Goal: Book appointment/travel/reservation

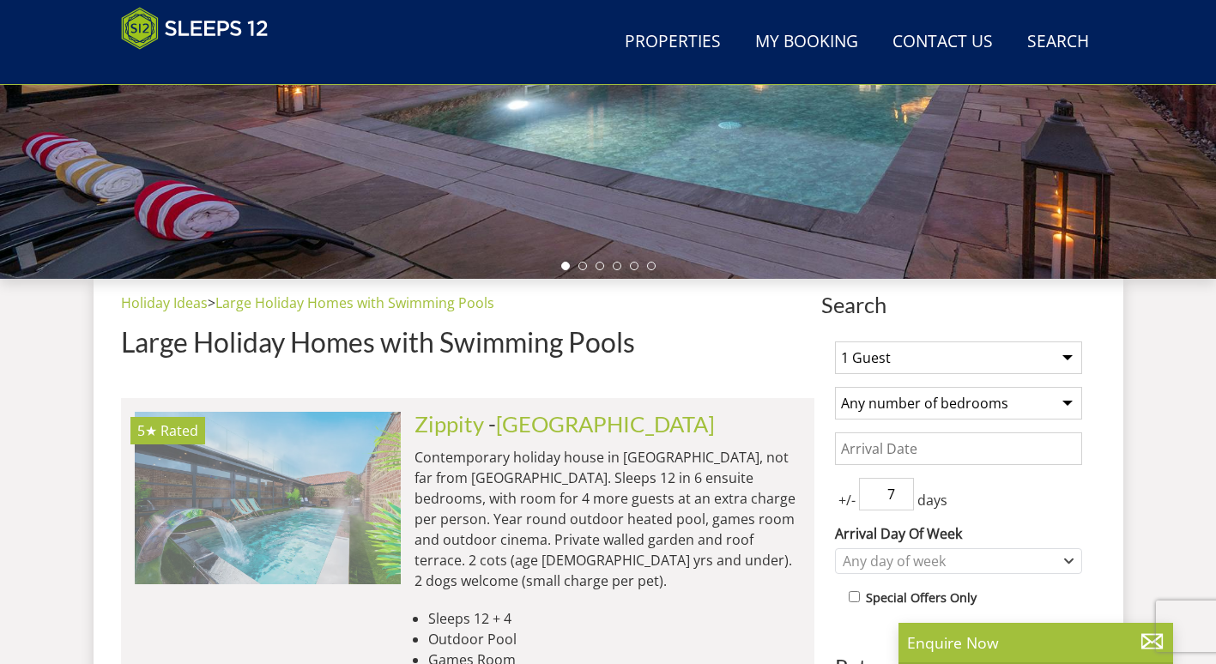
scroll to position [530, 0]
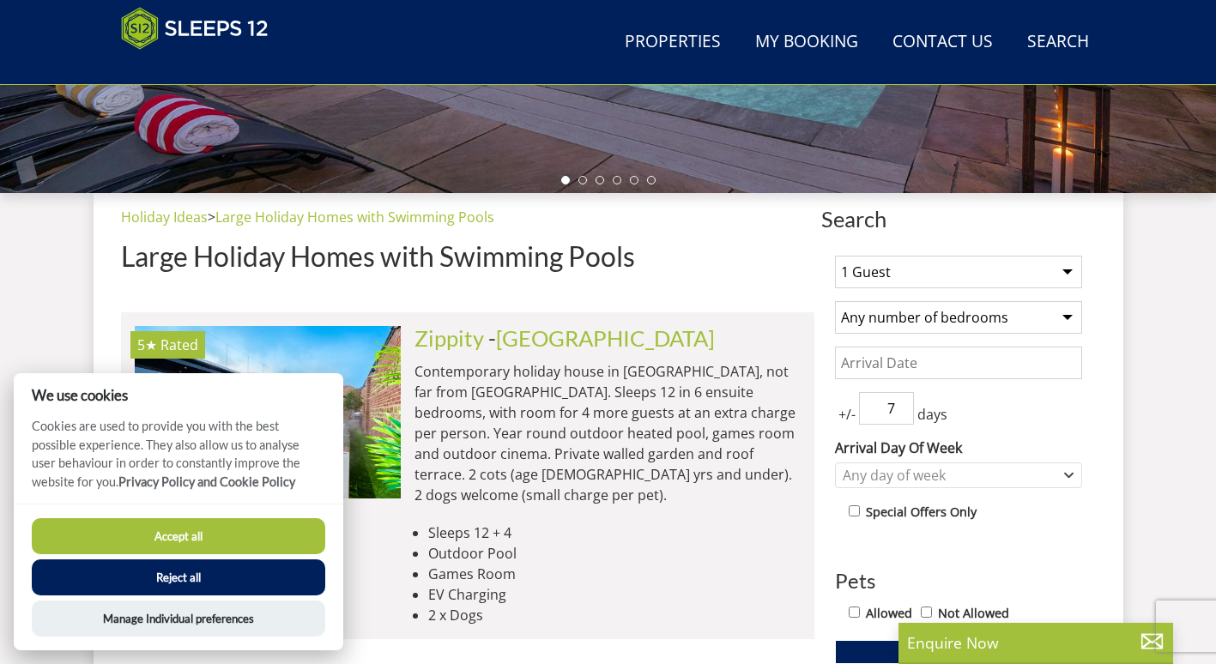
click at [988, 285] on select "1 Guest 2 Guests 3 Guests 4 Guests 5 Guests 6 Guests 7 Guests 8 Guests 9 Guests…" at bounding box center [958, 272] width 247 height 33
select select "13"
click at [835, 256] on select "1 Guest 2 Guests 3 Guests 4 Guests 5 Guests 6 Guests 7 Guests 8 Guests 9 Guests…" at bounding box center [958, 272] width 247 height 33
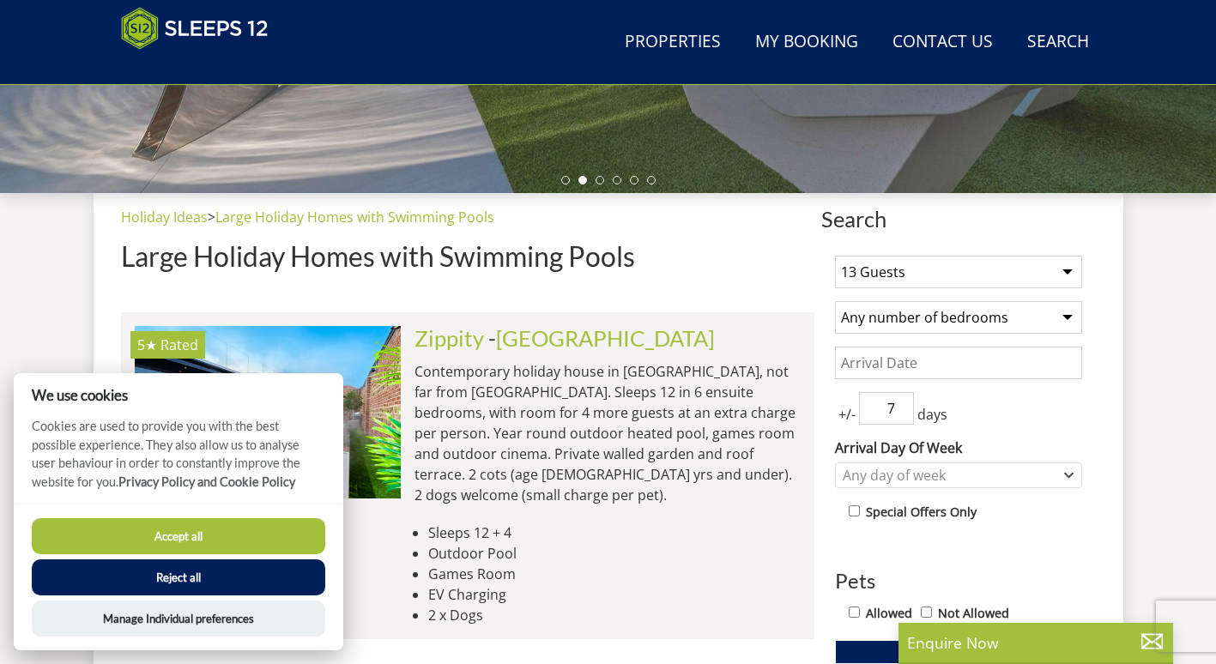
click at [979, 325] on select "Any number of bedrooms 3 Bedrooms 4 Bedrooms 5 Bedrooms 6 Bedrooms 7 Bedrooms 8…" at bounding box center [958, 317] width 247 height 33
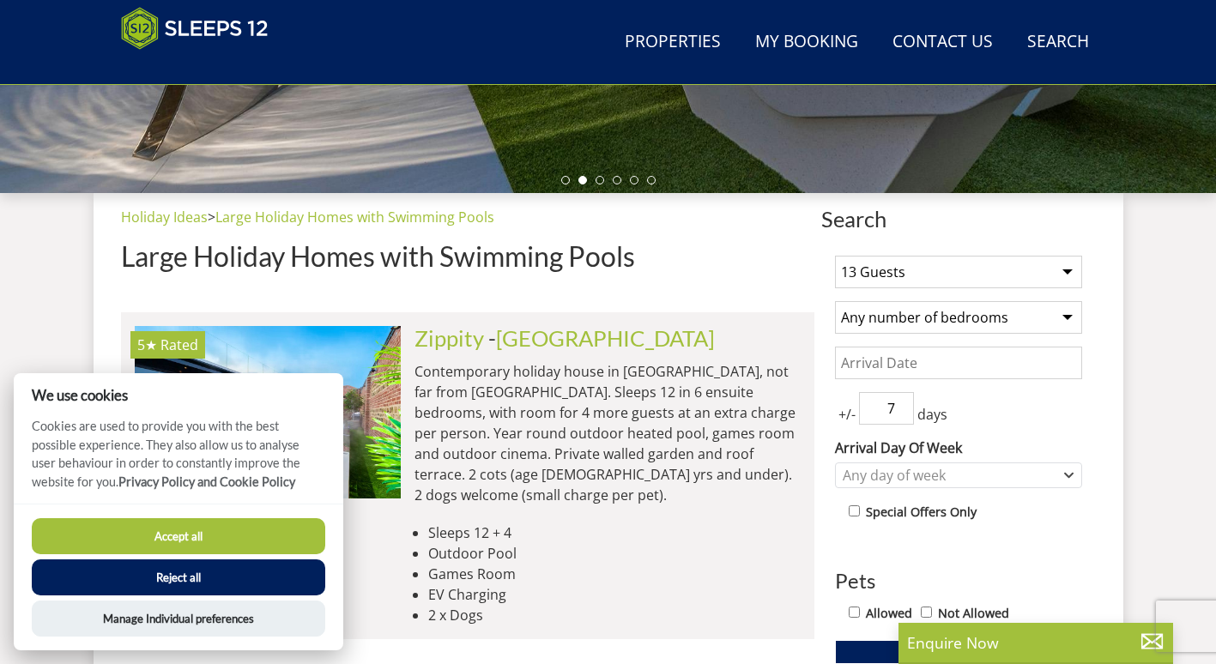
click at [979, 325] on select "Any number of bedrooms 3 Bedrooms 4 Bedrooms 5 Bedrooms 6 Bedrooms 7 Bedrooms 8…" at bounding box center [958, 317] width 247 height 33
click at [940, 361] on input "Date" at bounding box center [958, 363] width 247 height 33
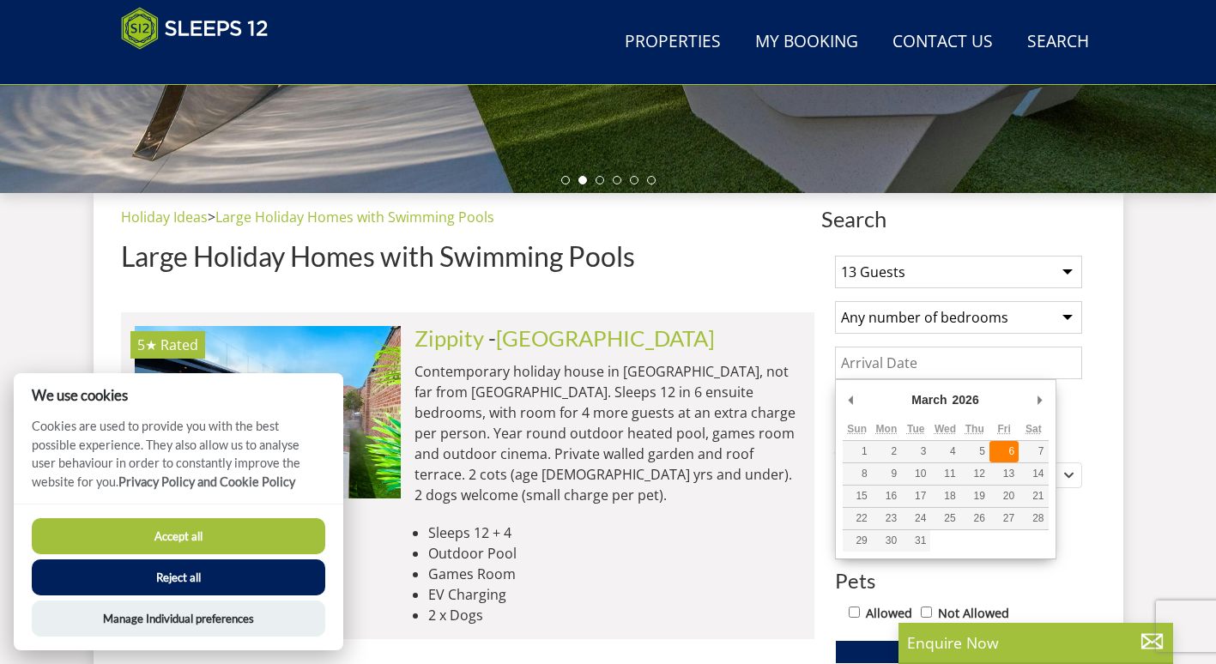
type input "[DATE]"
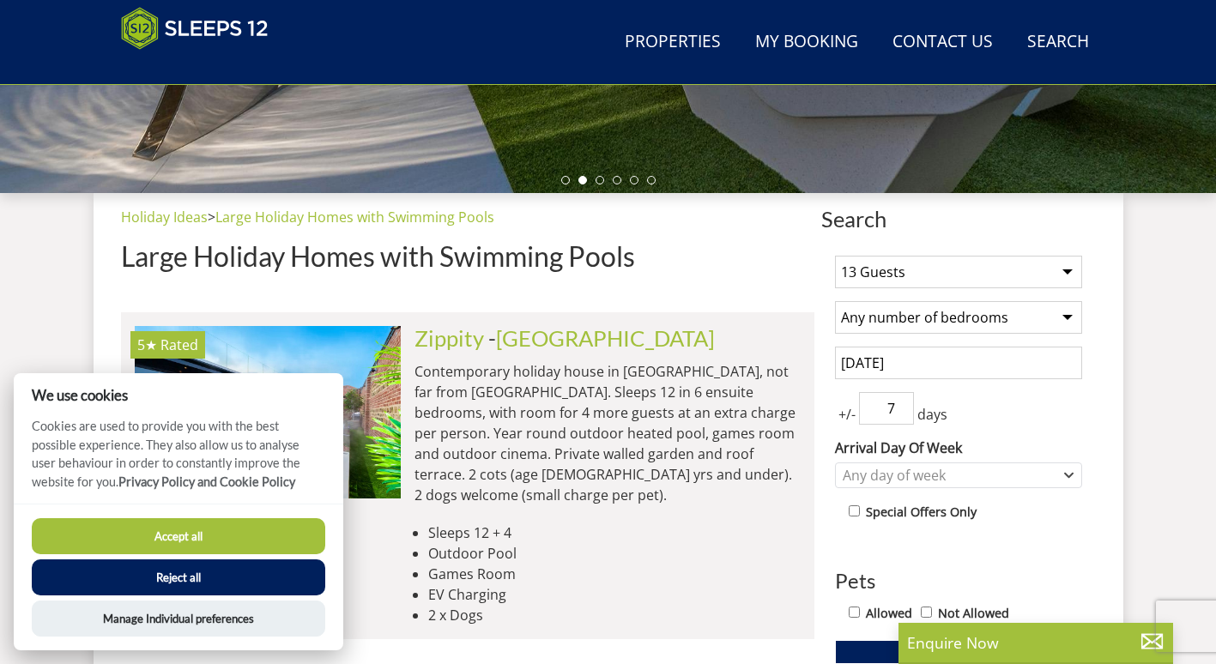
click at [912, 408] on input "7" at bounding box center [886, 408] width 55 height 33
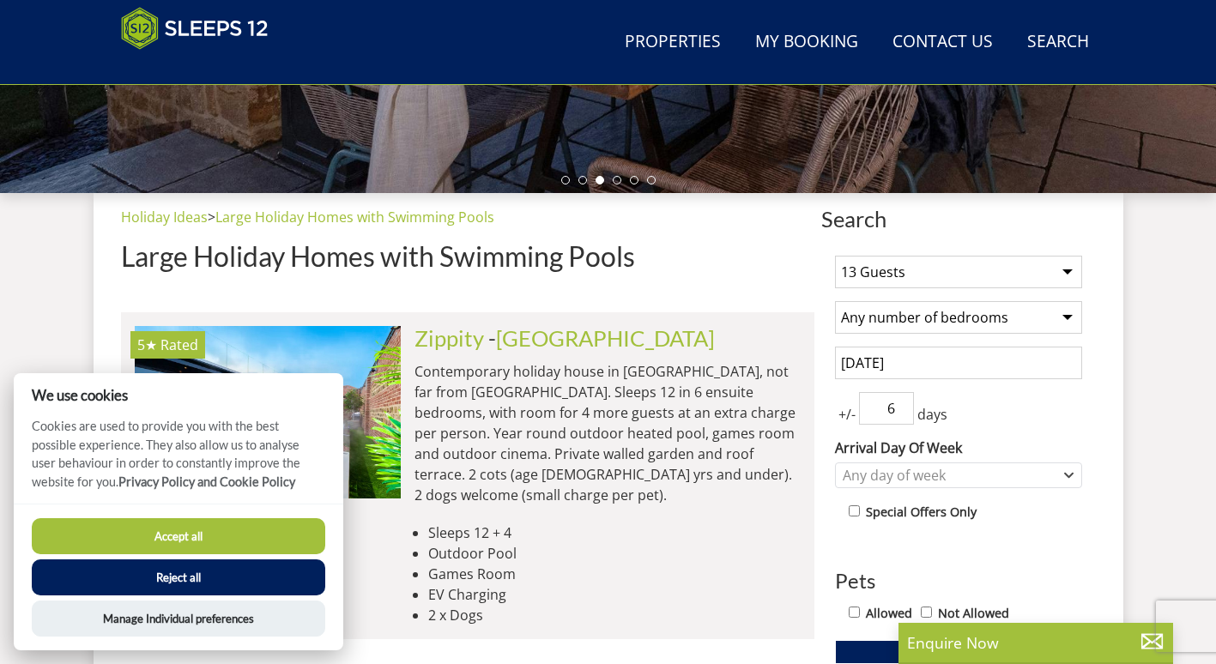
click at [899, 416] on input "6" at bounding box center [886, 408] width 55 height 33
click at [899, 416] on input "5" at bounding box center [886, 408] width 55 height 33
click at [899, 416] on input "4" at bounding box center [886, 408] width 55 height 33
click at [899, 416] on input "3" at bounding box center [886, 408] width 55 height 33
type input "2"
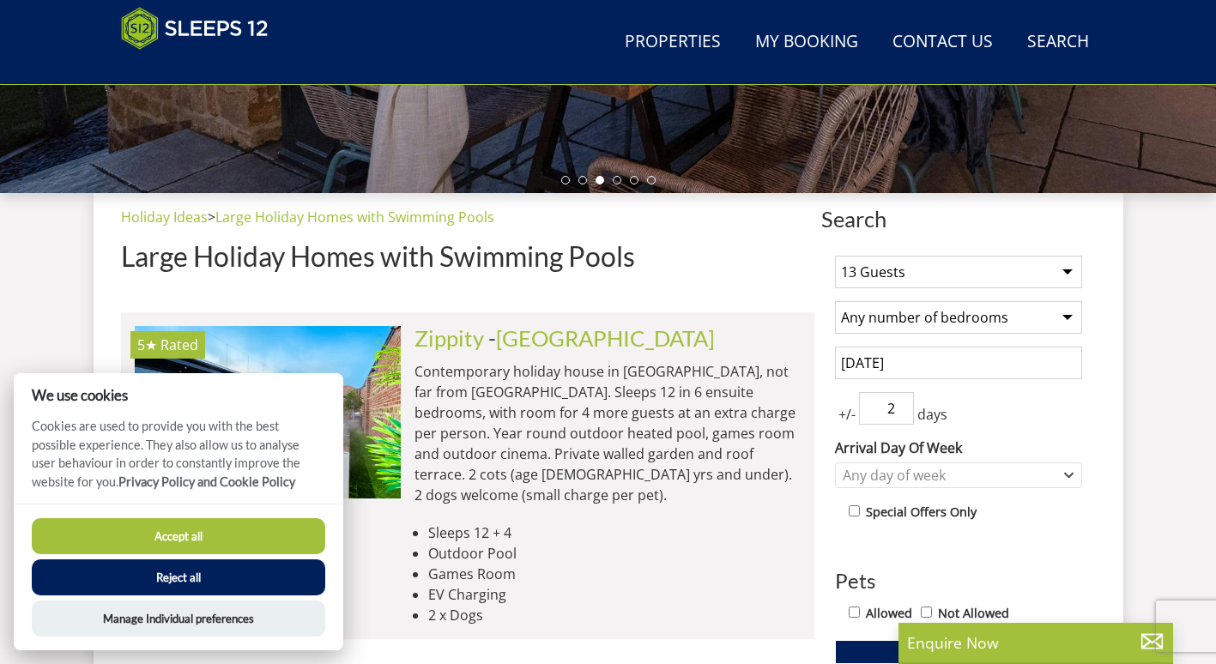
click at [899, 416] on input "2" at bounding box center [886, 408] width 55 height 33
click at [1074, 421] on div "+/- 2 days" at bounding box center [958, 408] width 247 height 33
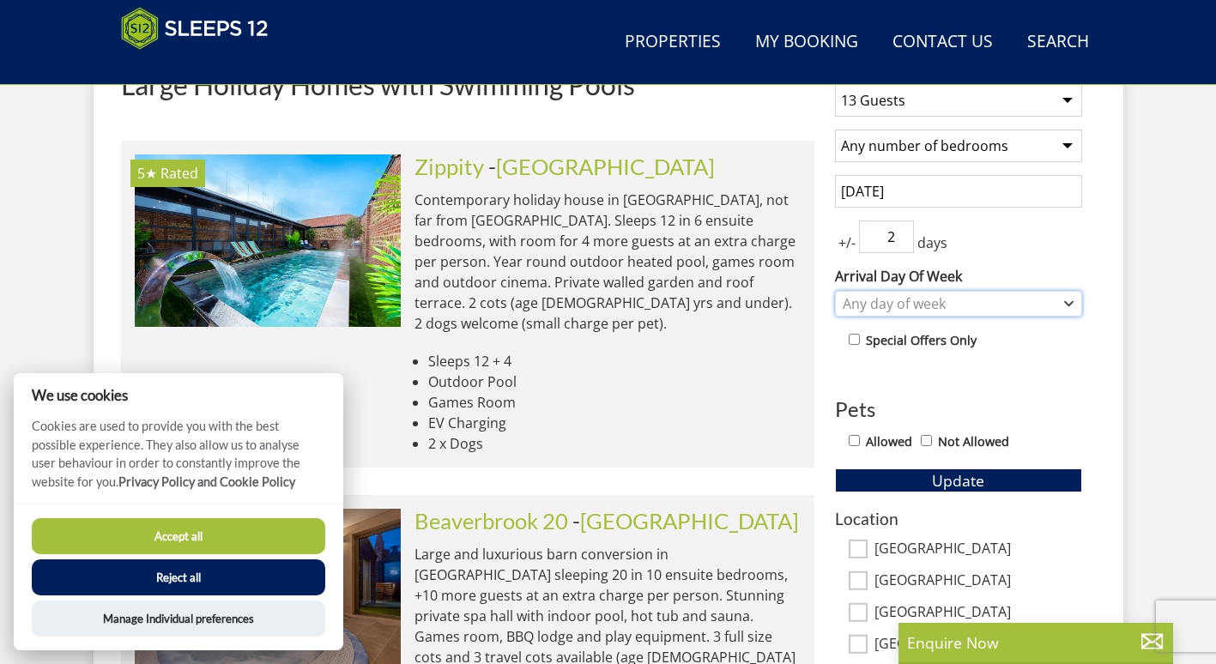
click at [1043, 307] on div "Any day of week" at bounding box center [950, 303] width 222 height 19
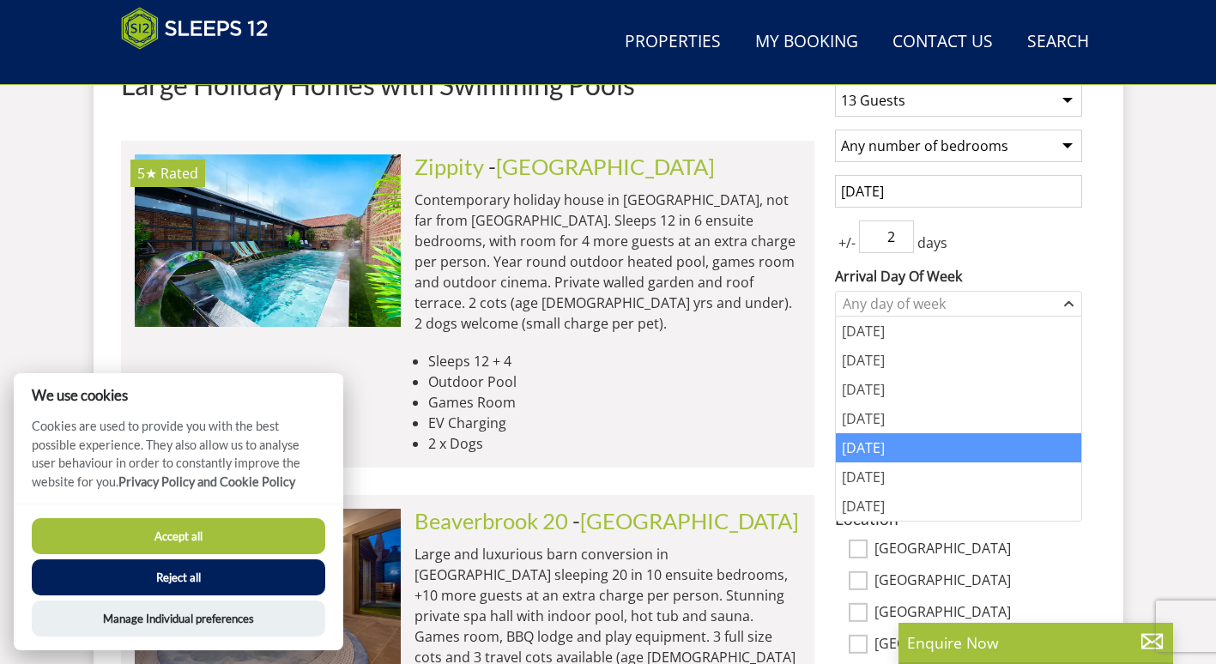
click at [943, 442] on div "[DATE]" at bounding box center [958, 447] width 245 height 29
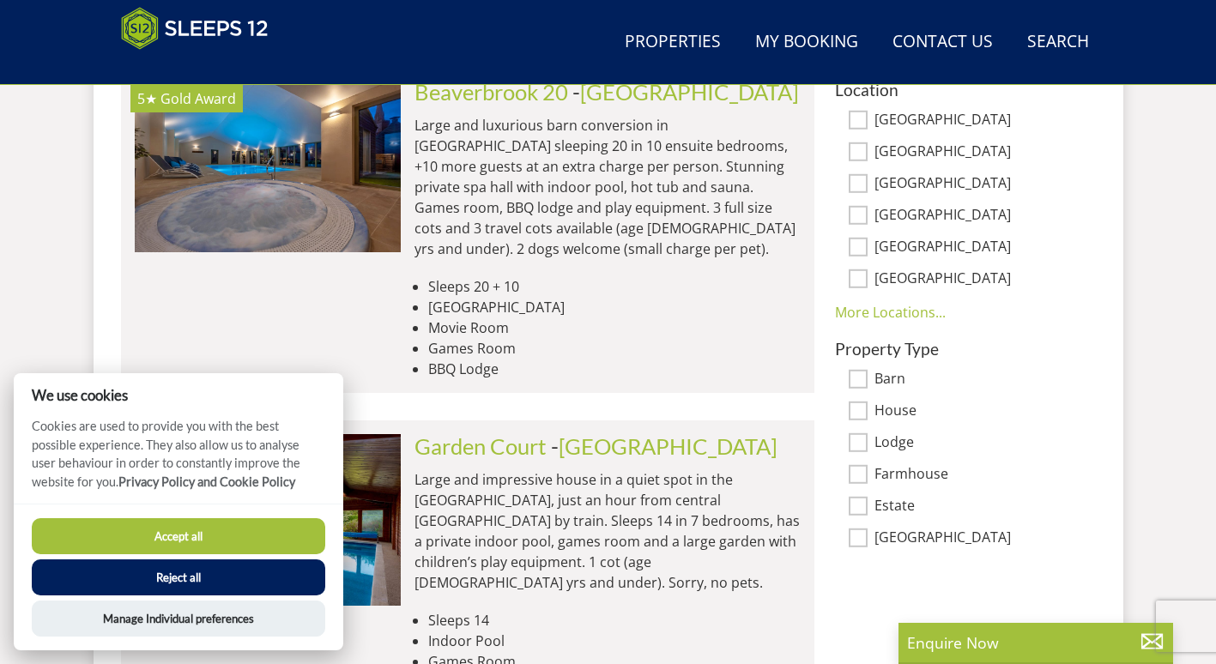
scroll to position [1045, 0]
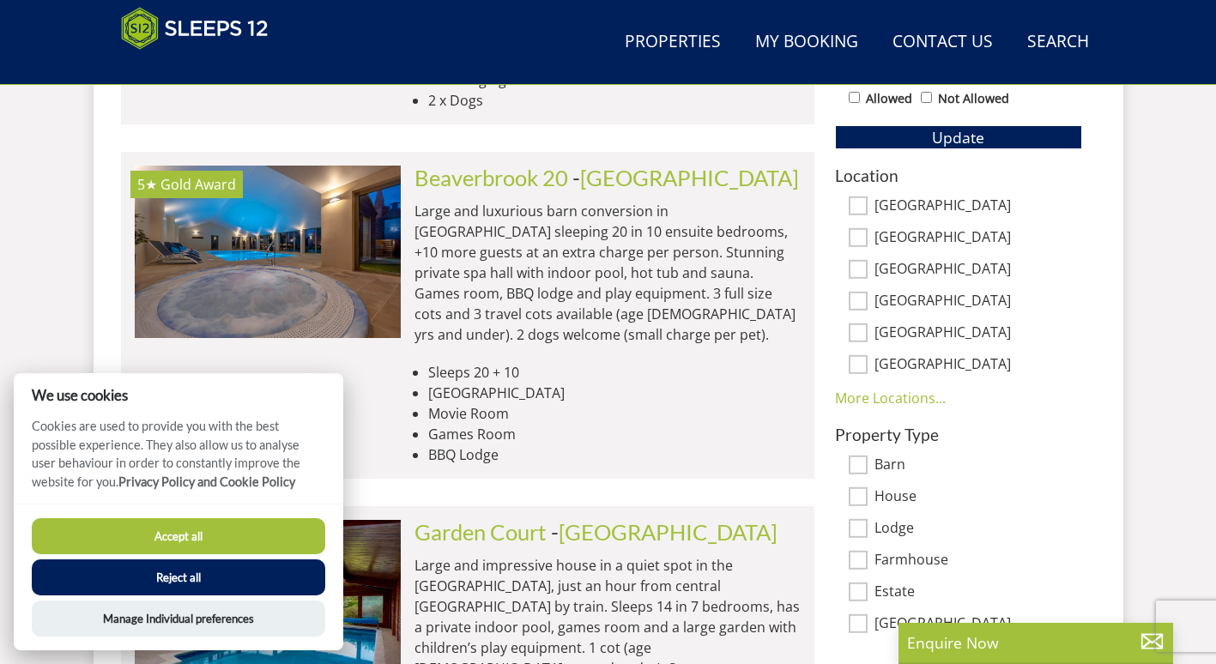
click at [893, 386] on div "Location [GEOGRAPHIC_DATA] [GEOGRAPHIC_DATA][PERSON_NAME][GEOGRAPHIC_DATA] [GEO…" at bounding box center [958, 287] width 247 height 242
click at [933, 400] on link "More Locations..." at bounding box center [890, 398] width 111 height 19
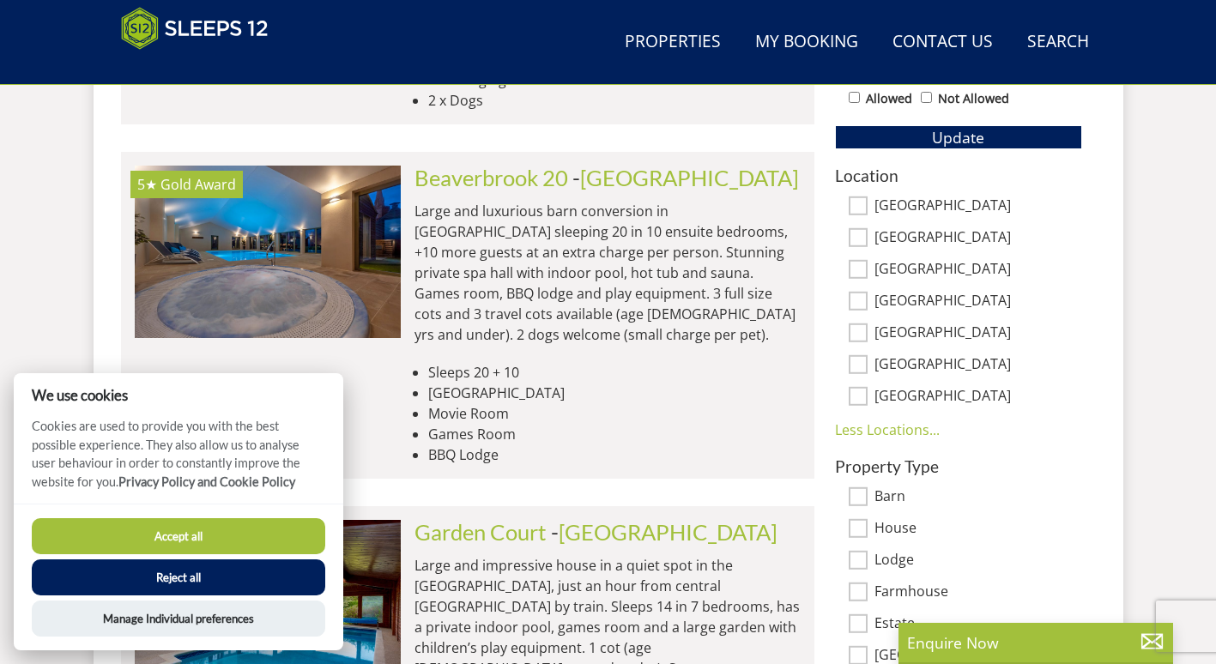
click at [872, 366] on div "[GEOGRAPHIC_DATA]" at bounding box center [958, 365] width 247 height 19
click at [906, 425] on link "Less Locations..." at bounding box center [887, 430] width 105 height 19
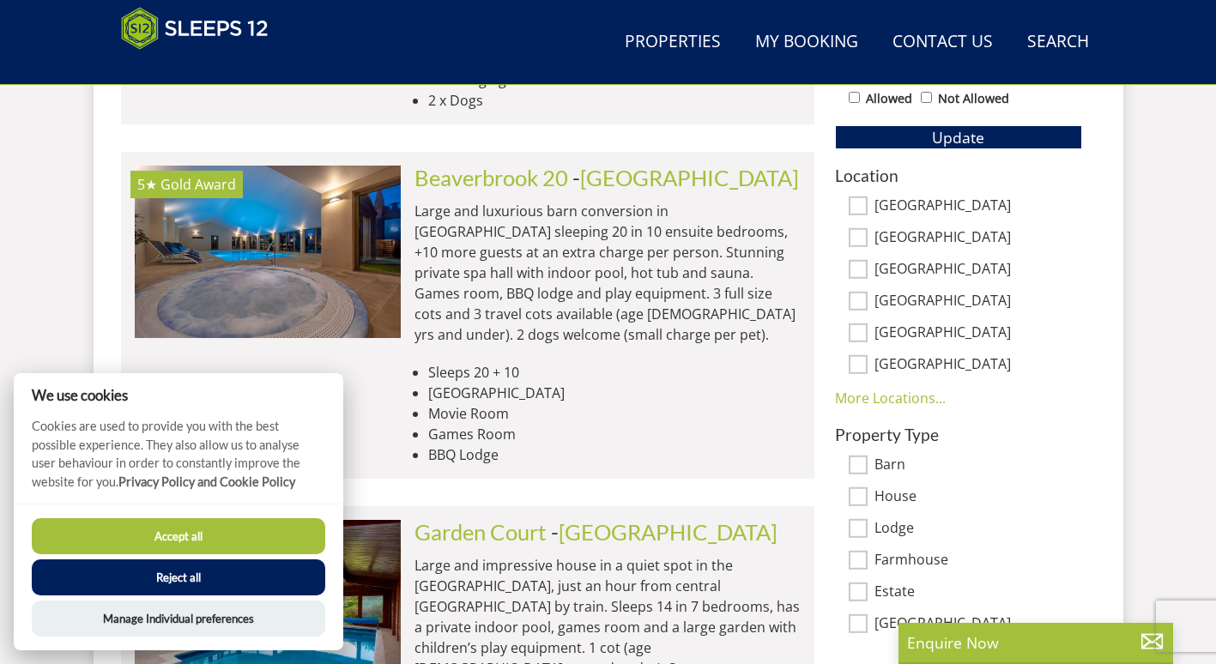
click at [860, 368] on input "[GEOGRAPHIC_DATA]" at bounding box center [858, 364] width 19 height 19
checkbox input "true"
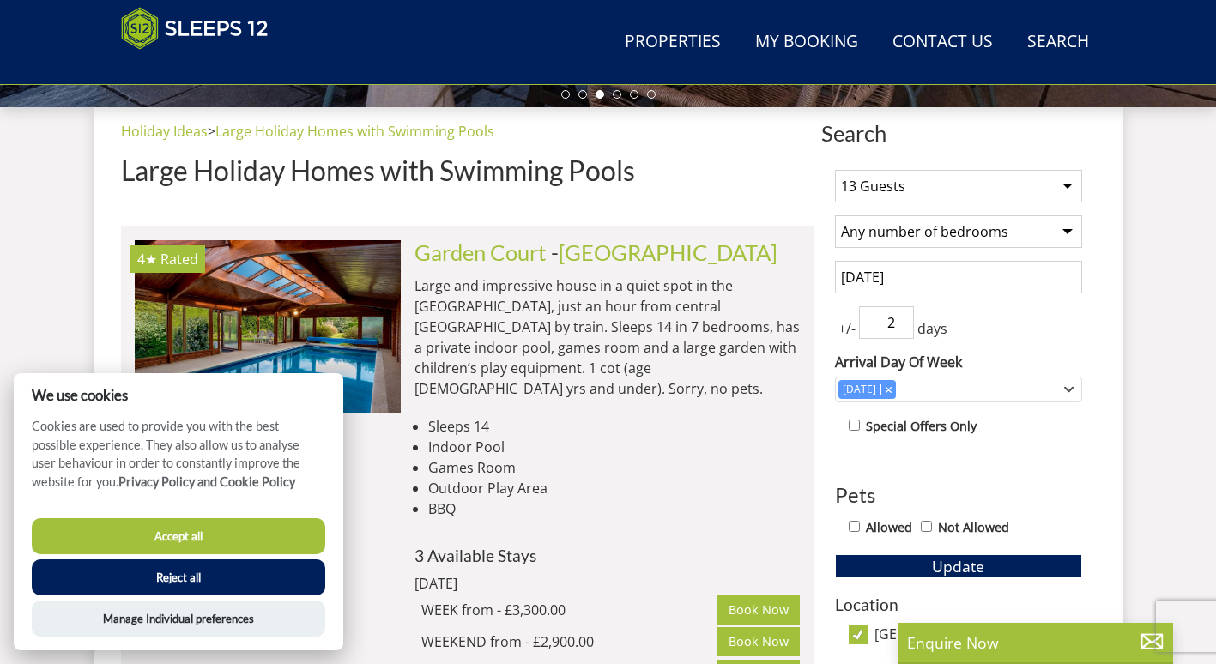
scroll to position [702, 0]
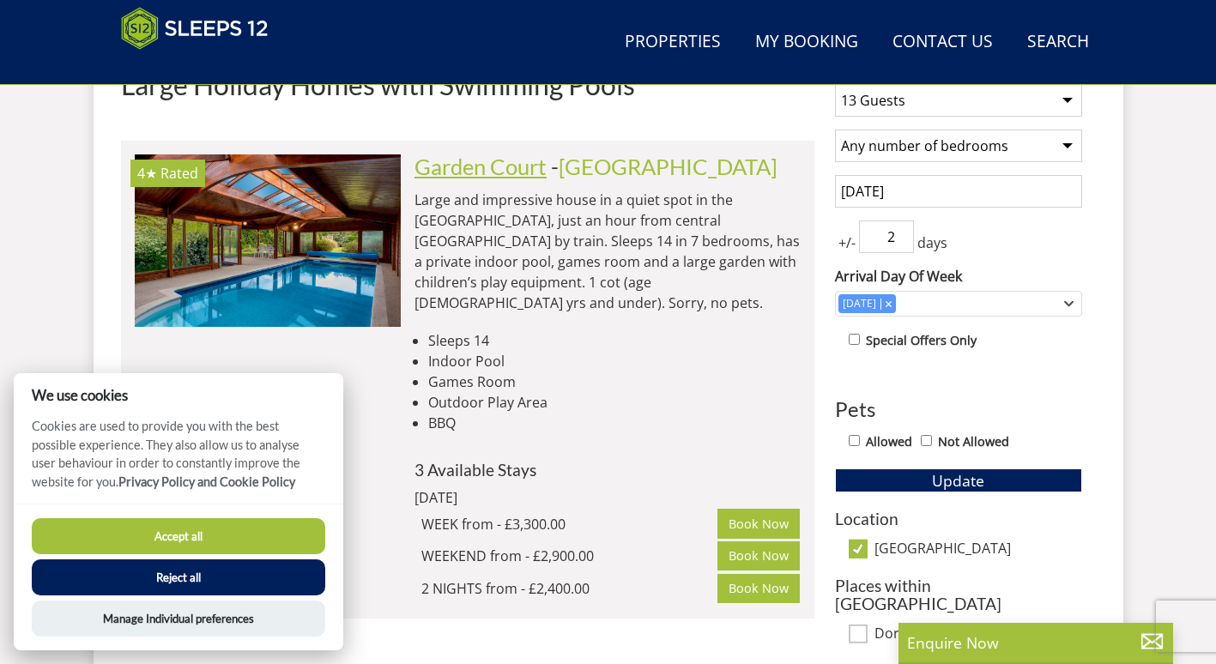
click at [478, 174] on link "Garden Court" at bounding box center [481, 167] width 132 height 26
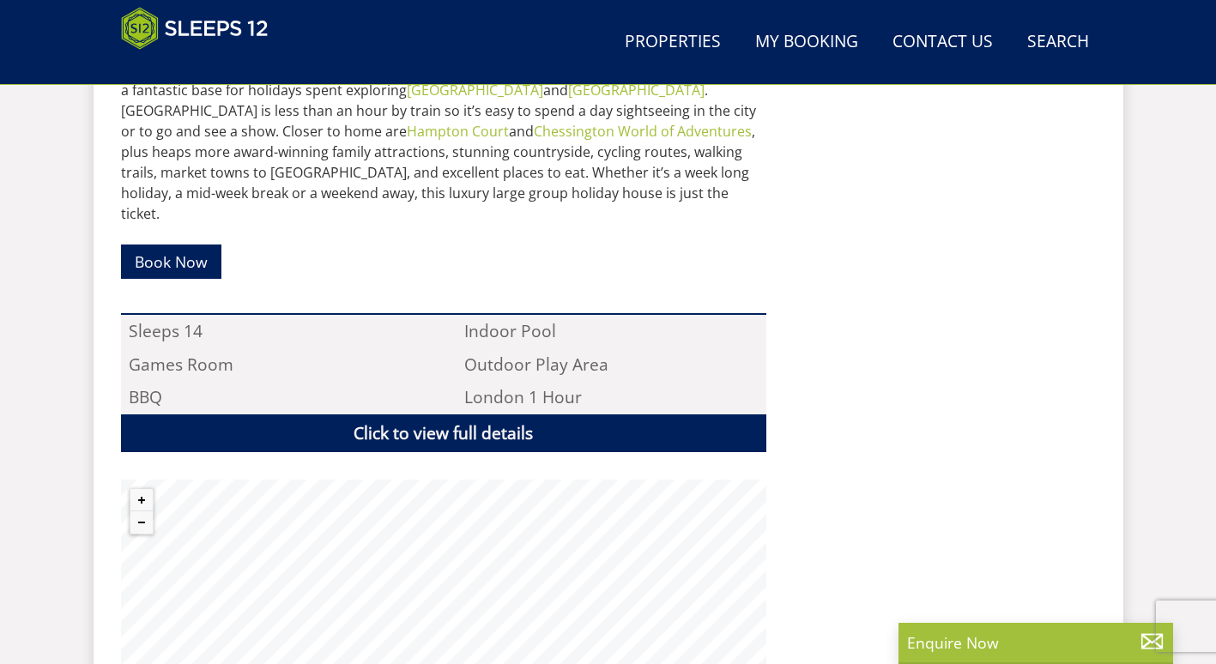
scroll to position [1159, 0]
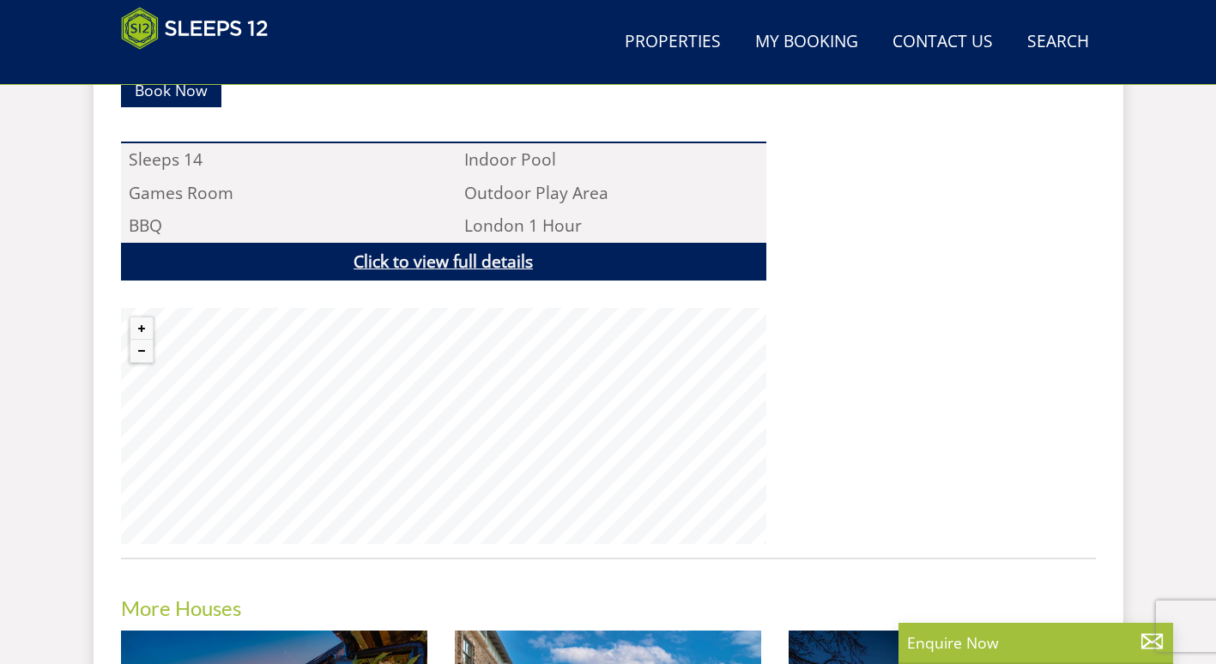
click at [591, 243] on link "Click to view full details" at bounding box center [443, 262] width 645 height 39
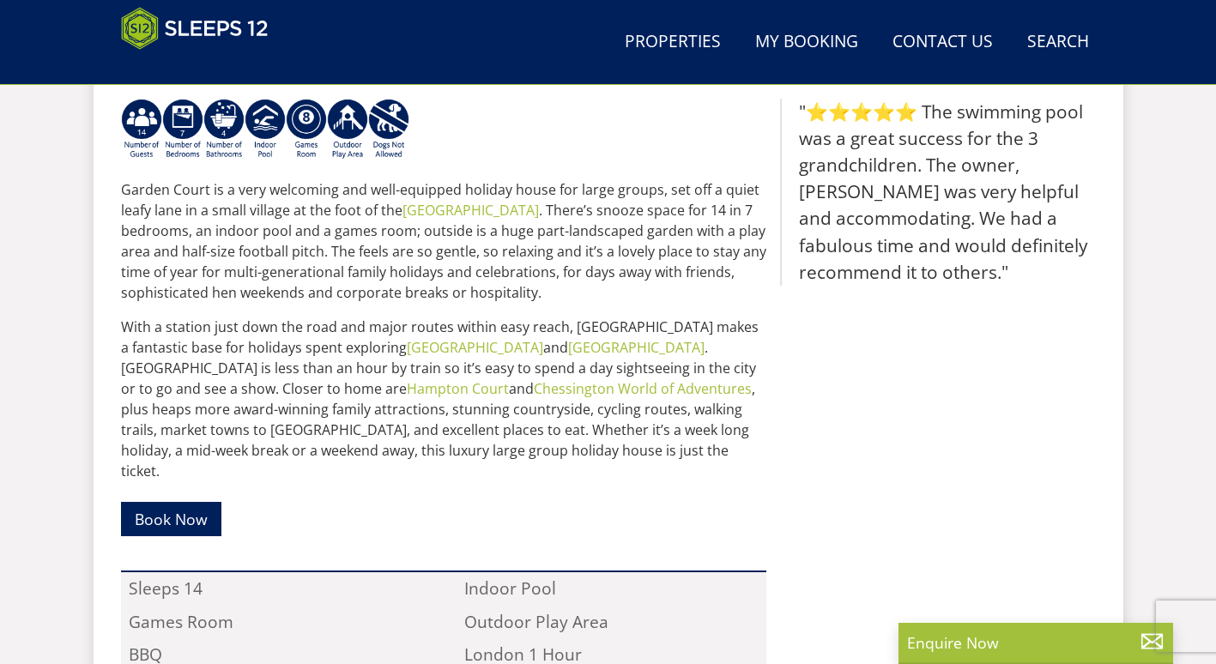
scroll to position [472, 0]
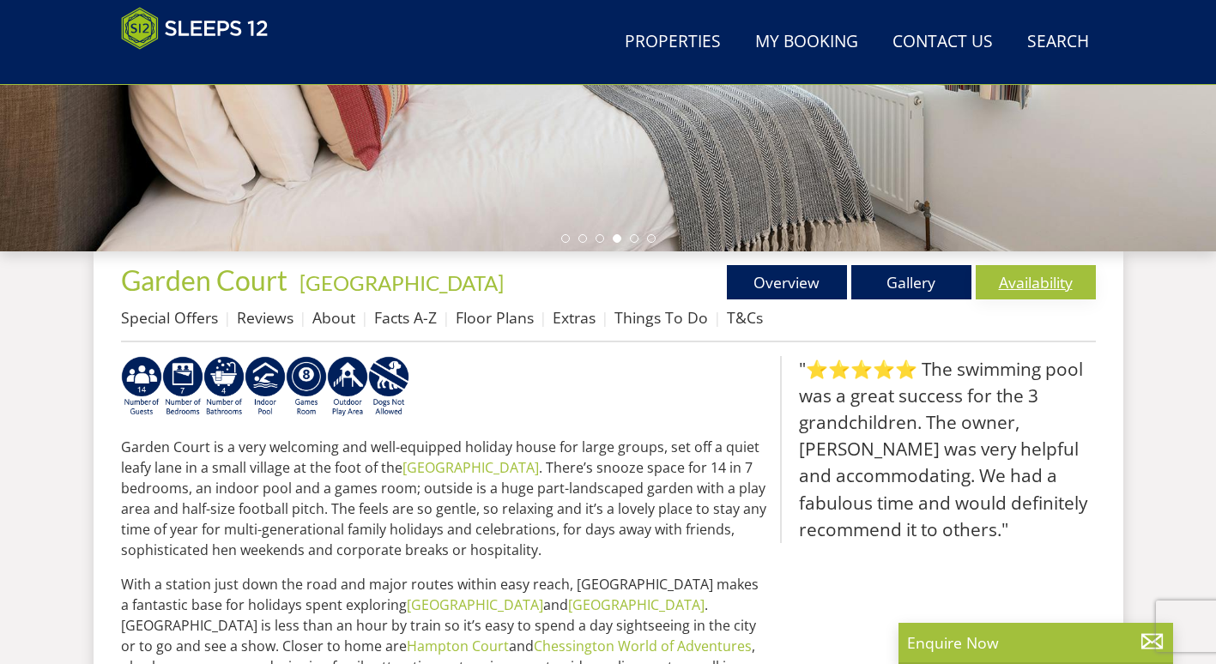
click at [1019, 282] on link "Availability" at bounding box center [1036, 282] width 120 height 34
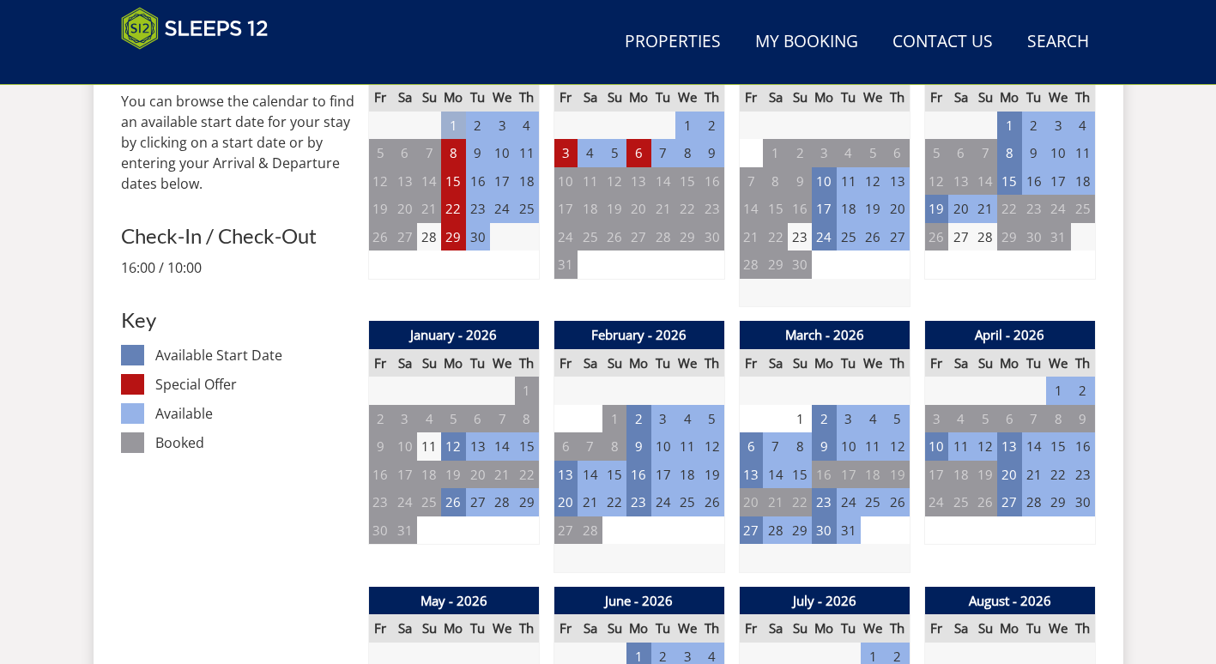
scroll to position [858, 0]
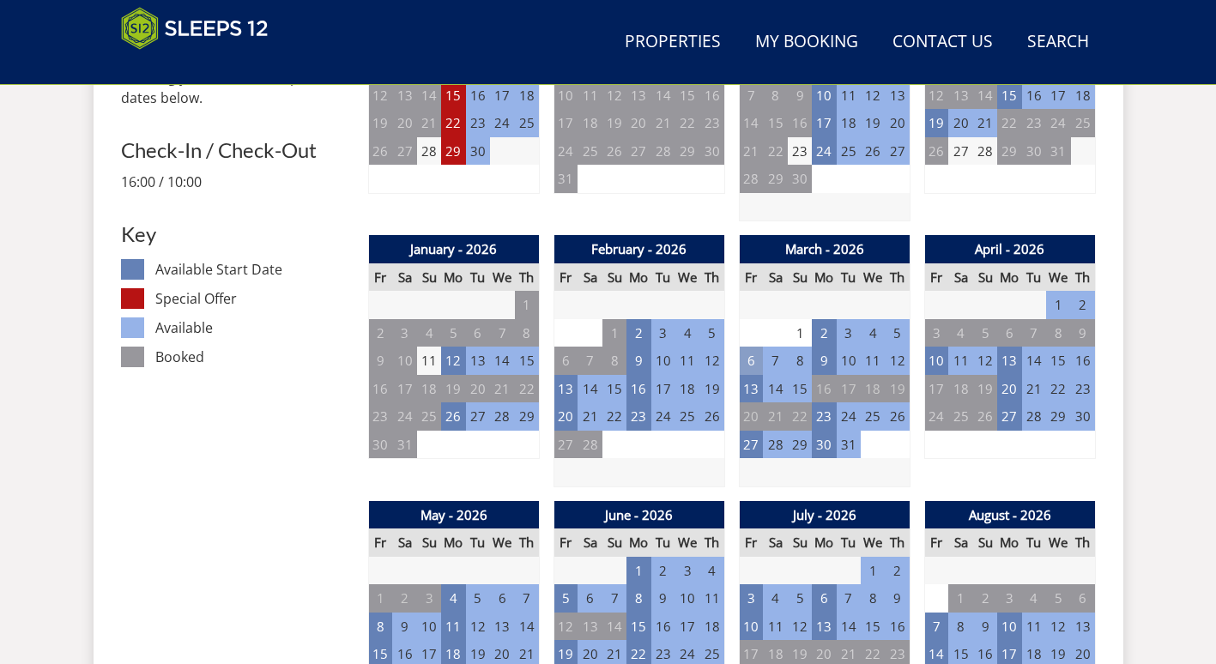
click at [753, 360] on td "6" at bounding box center [751, 361] width 24 height 28
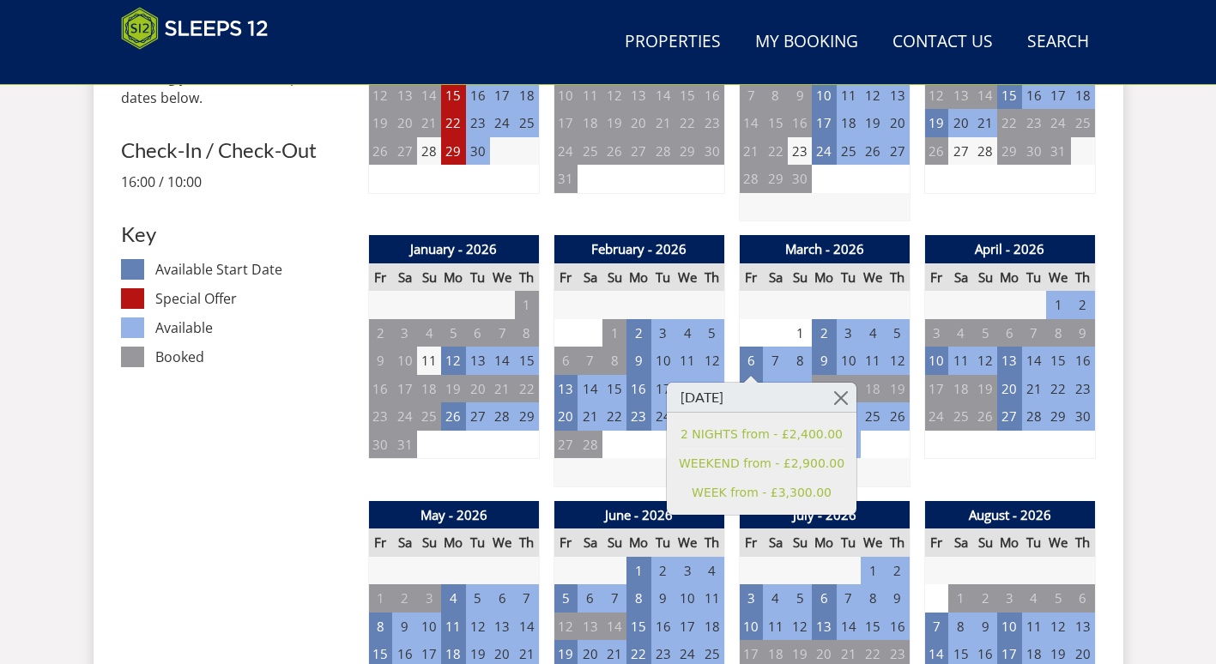
scroll to position [687, 0]
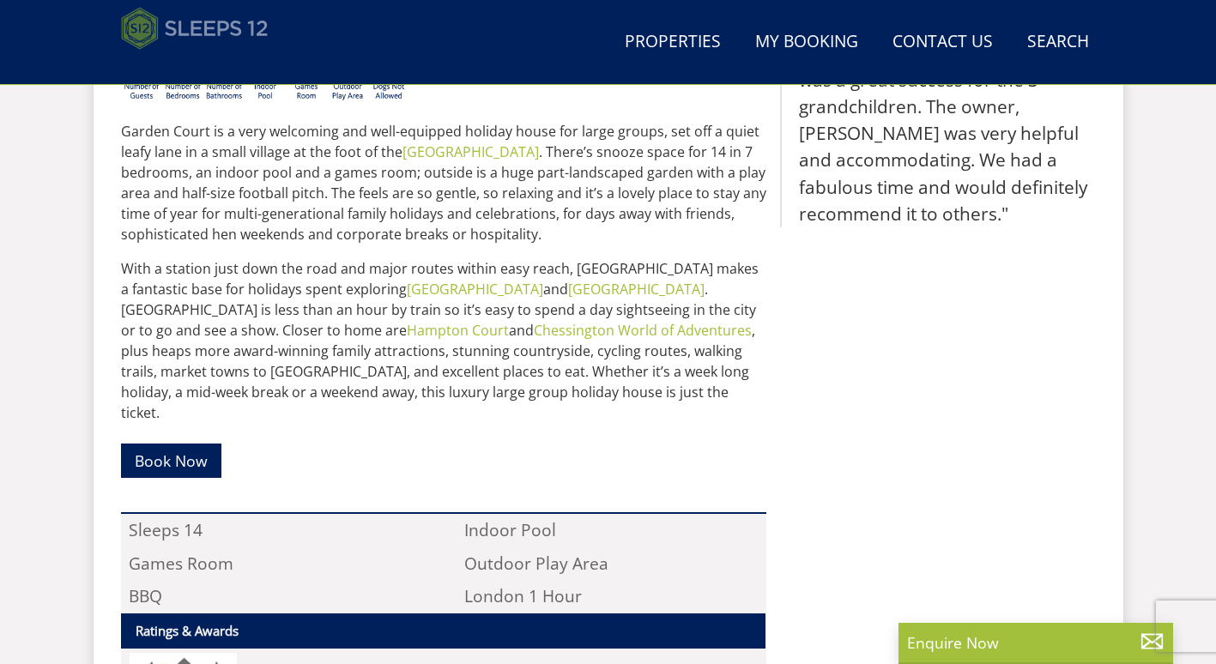
scroll to position [359, 0]
